Goal: Task Accomplishment & Management: Complete application form

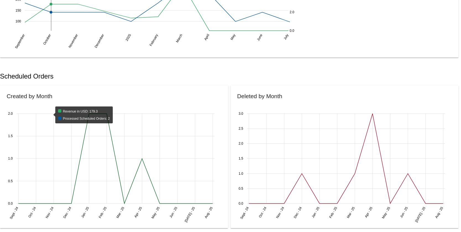
scroll to position [108, 0]
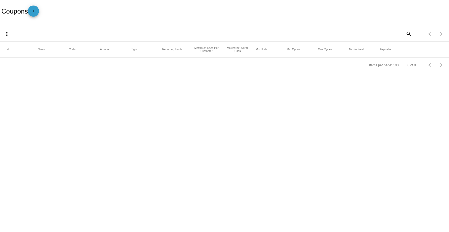
click at [36, 11] on mat-icon "add" at bounding box center [33, 12] width 7 height 7
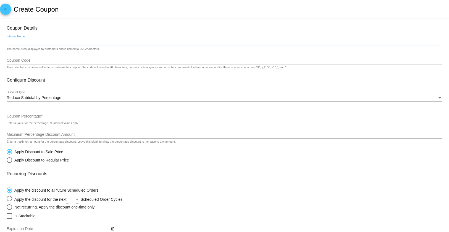
click at [8, 43] on input "Internal Name" at bounding box center [225, 42] width 436 height 4
type input "Coupon Local"
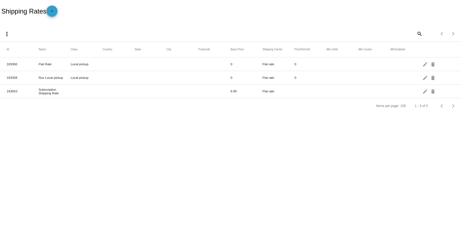
click at [54, 12] on mat-icon "add" at bounding box center [52, 12] width 7 height 7
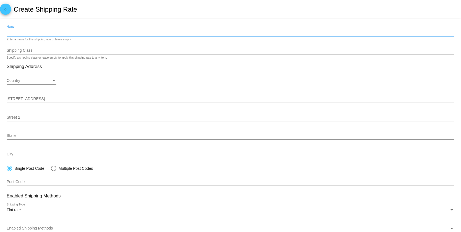
click at [21, 34] on input "Name" at bounding box center [231, 32] width 448 height 4
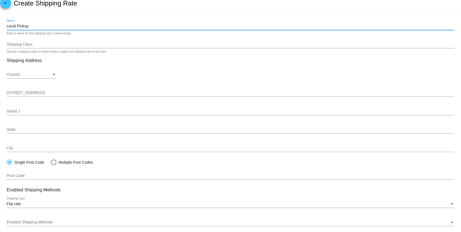
click at [27, 45] on mat-card "Local Pickup Name Enter a name for this shipping rate or leave empty. Shipping …" at bounding box center [230, 161] width 461 height 297
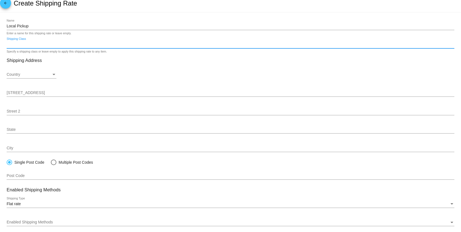
click at [33, 26] on input "Local Pickup" at bounding box center [231, 26] width 448 height 4
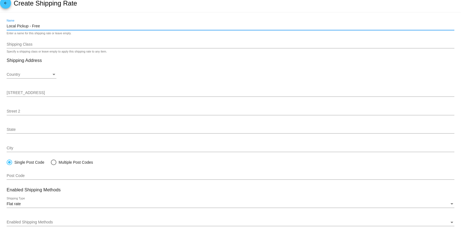
type input "Local Pickup - Free"
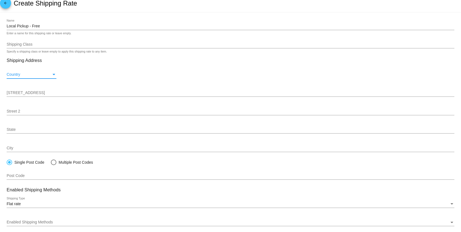
click at [54, 75] on div "Country" at bounding box center [53, 74] width 3 height 1
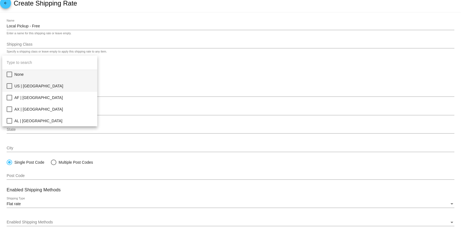
click at [9, 86] on mat-pseudo-checkbox at bounding box center [10, 86] width 6 height 6
click at [119, 86] on div at bounding box center [230, 116] width 461 height 232
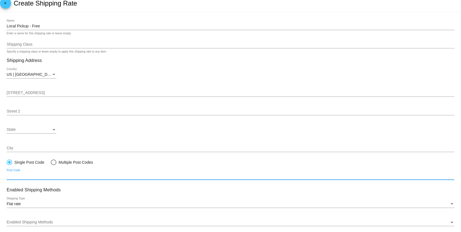
click at [23, 177] on input "Post Code" at bounding box center [231, 175] width 448 height 4
type input "60435"
type input "717 Apollo Dr"
type input "Joliet"
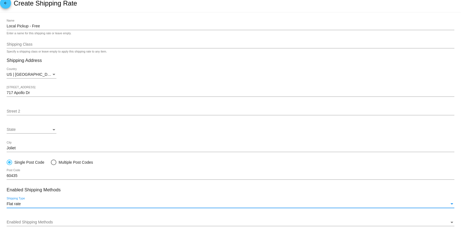
click at [33, 206] on div "Flat rate" at bounding box center [228, 204] width 443 height 4
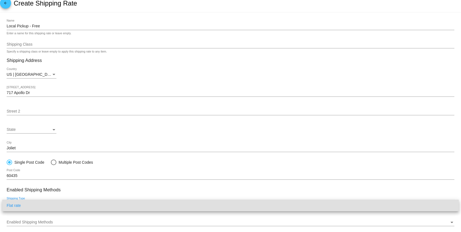
click at [97, 193] on div at bounding box center [230, 116] width 461 height 232
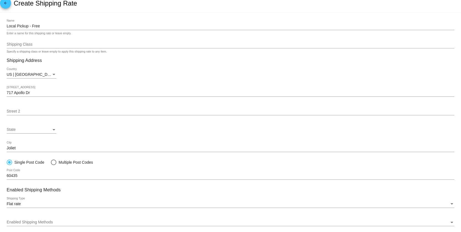
click at [453, 204] on div "Shipping Type" at bounding box center [451, 203] width 3 height 1
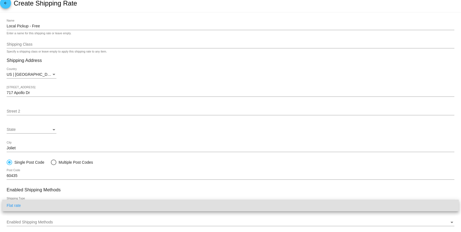
click at [418, 170] on div at bounding box center [230, 116] width 461 height 232
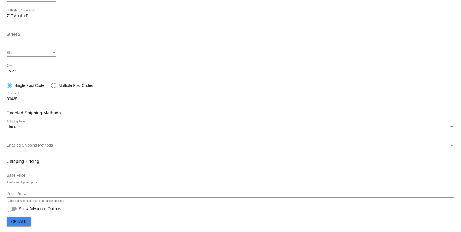
scroll to position [86, 0]
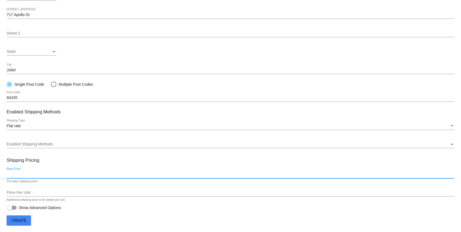
click at [35, 174] on input "Base Price" at bounding box center [231, 174] width 448 height 4
type input "0"
click at [18, 220] on span "Create" at bounding box center [18, 220] width 15 height 4
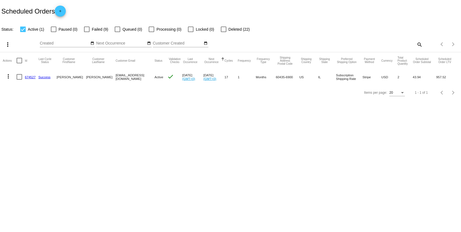
click at [31, 78] on link "674527" at bounding box center [30, 77] width 11 height 4
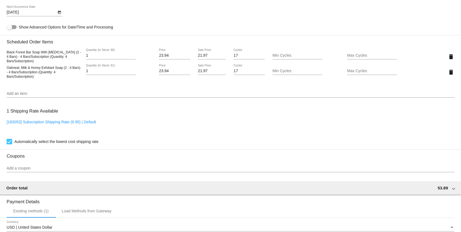
scroll to position [352, 0]
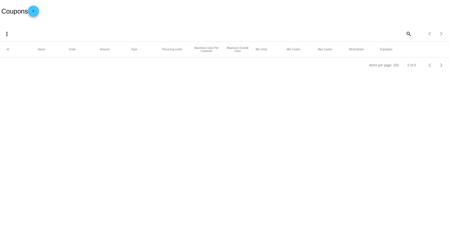
click at [36, 11] on mat-icon "add" at bounding box center [33, 12] width 7 height 7
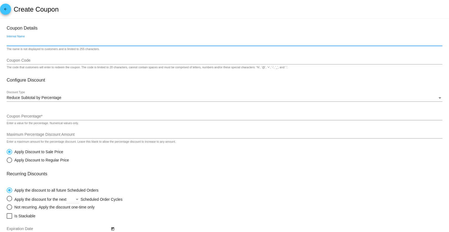
click at [25, 41] on input "Internal Name" at bounding box center [225, 42] width 436 height 4
type input "Coupon Local"
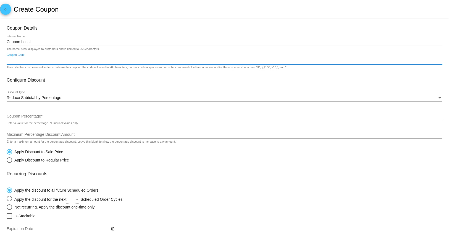
click at [35, 62] on input "Coupon Code" at bounding box center [225, 60] width 436 height 4
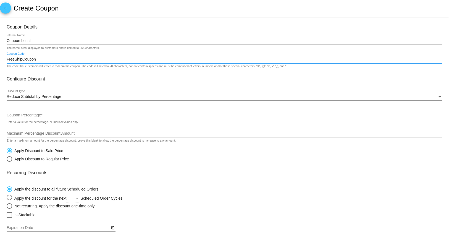
type input "FreeShipCoupon"
click at [439, 97] on div "Discount Type" at bounding box center [439, 96] width 3 height 1
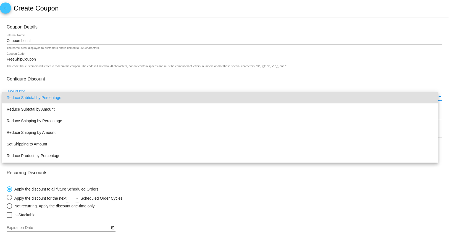
scroll to position [0, 0]
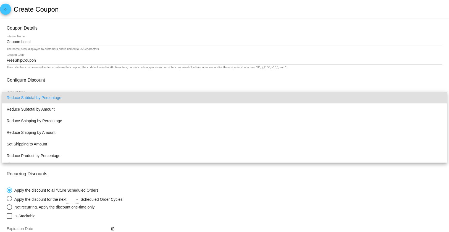
click at [98, 81] on div at bounding box center [224, 116] width 449 height 232
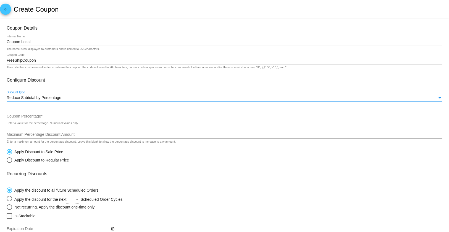
click at [440, 99] on div "Discount Type" at bounding box center [439, 97] width 3 height 1
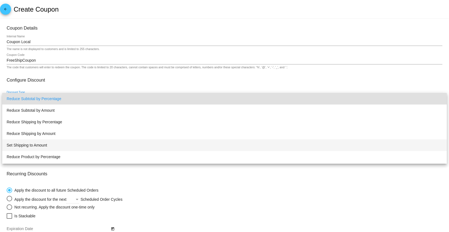
click at [48, 146] on span "Set Shipping to Amount" at bounding box center [225, 145] width 436 height 12
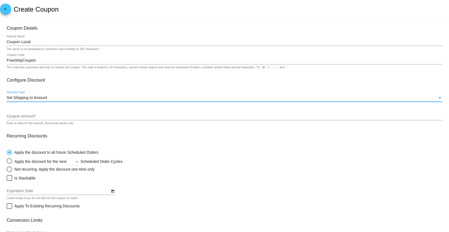
click at [57, 117] on input "Coupon Amount *" at bounding box center [225, 116] width 436 height 4
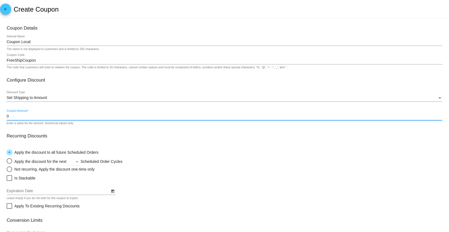
type input "0"
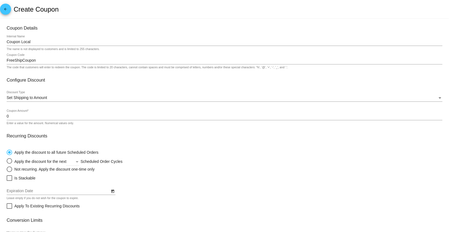
click at [340, 141] on mat-card-content "Coupon Details Coupon Local Internal Name The name is not displayed to customer…" at bounding box center [225, 152] width 436 height 254
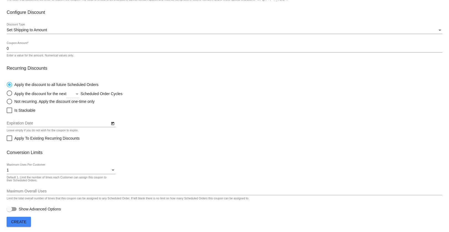
scroll to position [71, 0]
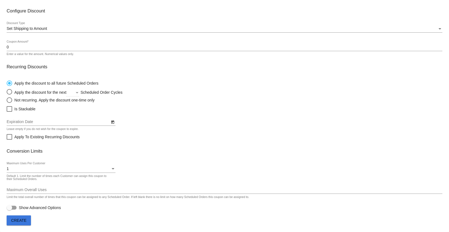
click at [20, 220] on span "Create" at bounding box center [18, 220] width 15 height 4
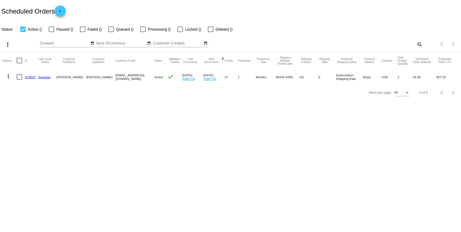
click at [28, 76] on link "674527" at bounding box center [30, 77] width 11 height 4
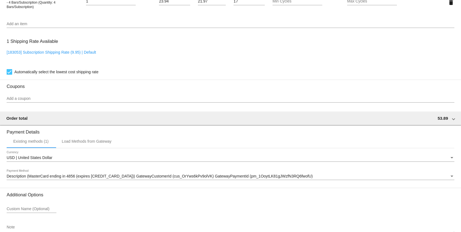
scroll to position [422, 0]
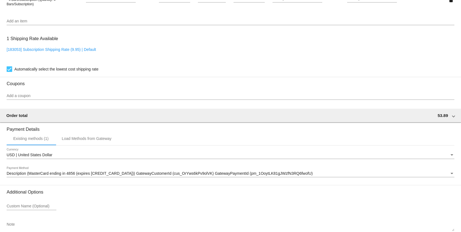
click at [8, 98] on input "Add a coupon" at bounding box center [231, 96] width 448 height 4
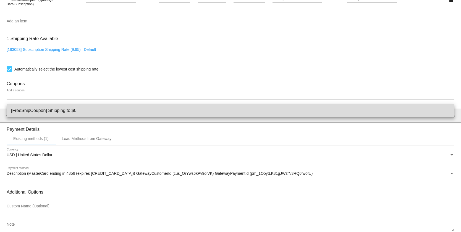
click at [23, 112] on span "[FreeShipCoupon] Shipping to $0" at bounding box center [230, 110] width 439 height 13
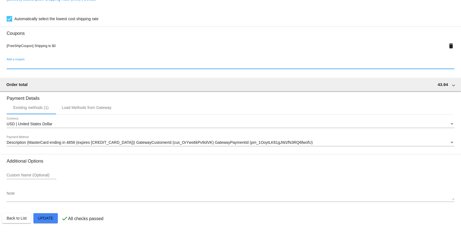
scroll to position [478, 0]
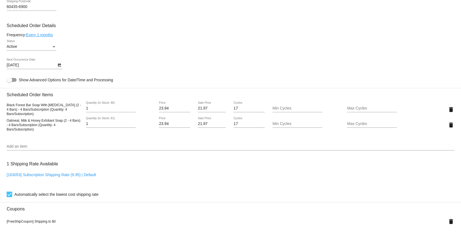
scroll to position [297, 0]
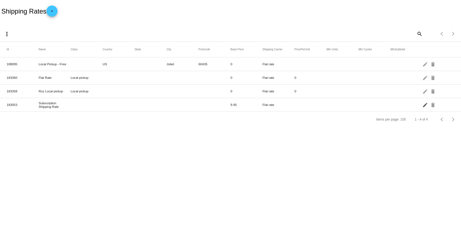
click at [425, 106] on mat-icon "edit" at bounding box center [425, 104] width 7 height 9
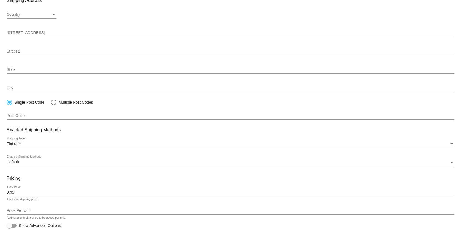
scroll to position [84, 0]
